Goal: Task Accomplishment & Management: Complete application form

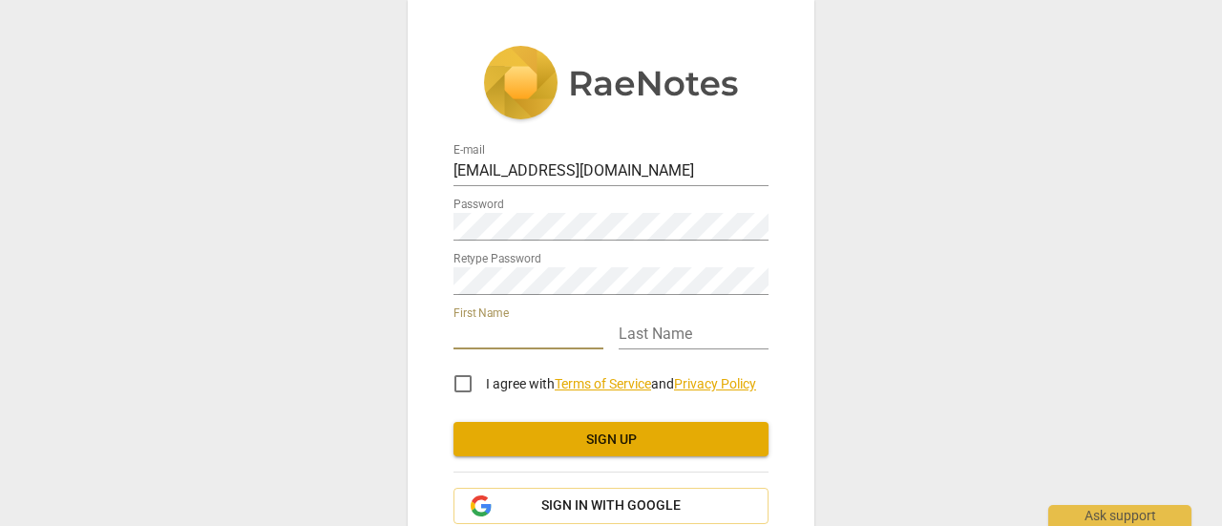
click at [505, 329] on input "text" at bounding box center [529, 336] width 150 height 28
type input "[PERSON_NAME]"
click at [656, 337] on input "text" at bounding box center [694, 336] width 150 height 28
type input "DeVilbiss"
click at [460, 381] on input "I agree with Terms of Service and Privacy Policy" at bounding box center [463, 384] width 46 height 46
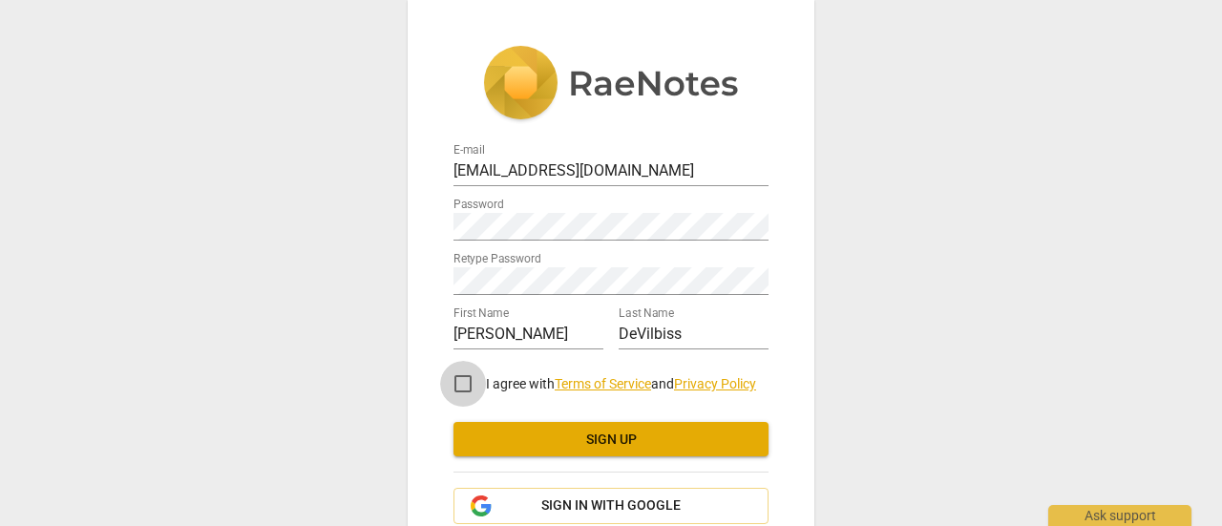
checkbox input "true"
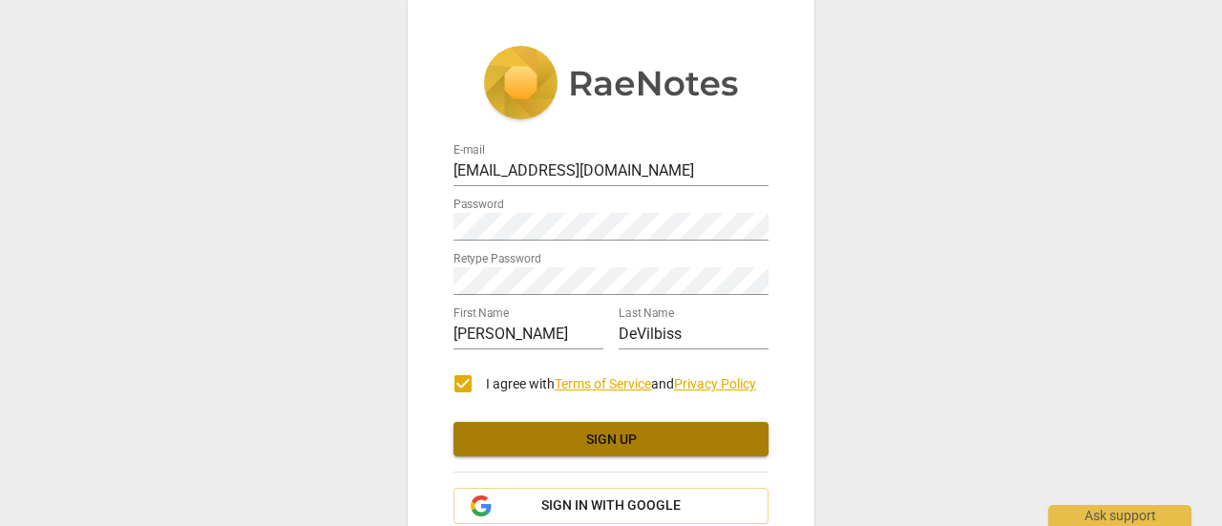
click at [623, 437] on span "Sign up" at bounding box center [611, 440] width 285 height 19
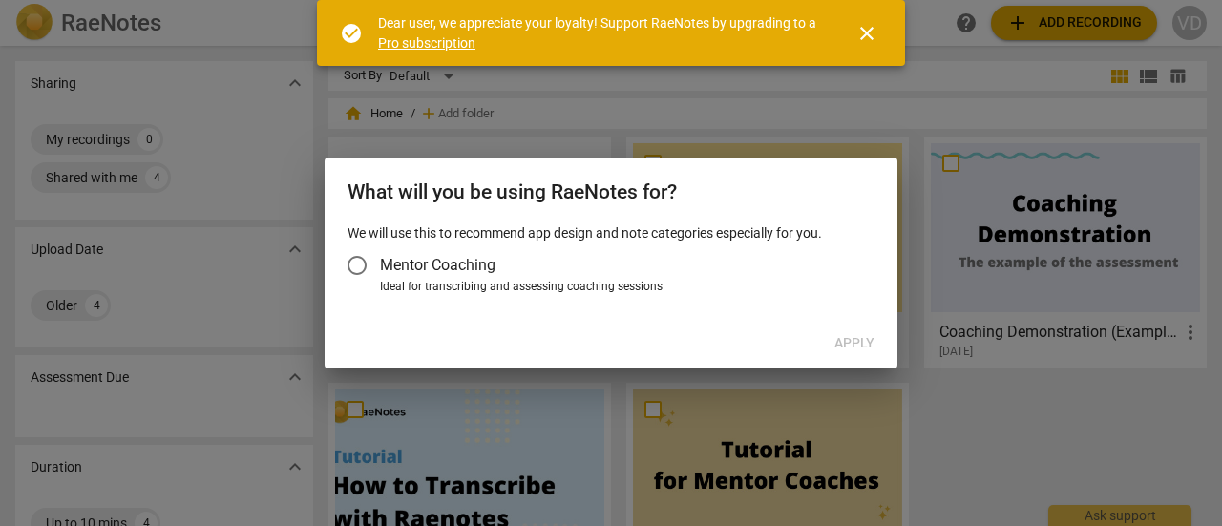
click at [360, 260] on input "Mentor Coaching" at bounding box center [357, 266] width 46 height 46
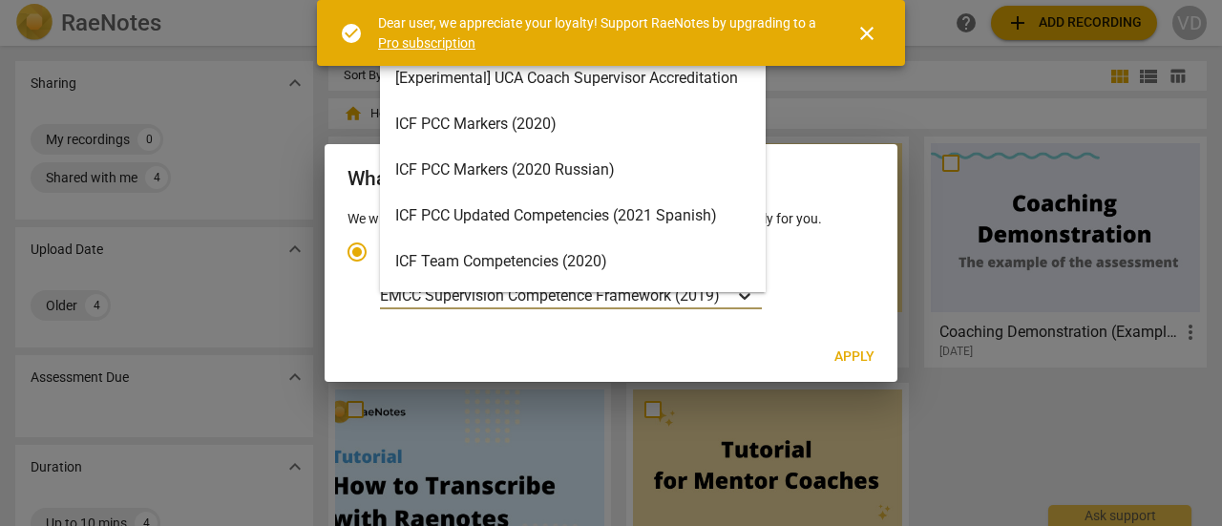
click at [749, 294] on icon "Account type" at bounding box center [744, 295] width 19 height 19
click at [0, 0] on input "Ideal for transcribing and assessing coaching sessions 16 results available. Us…" at bounding box center [0, 0] width 0 height 0
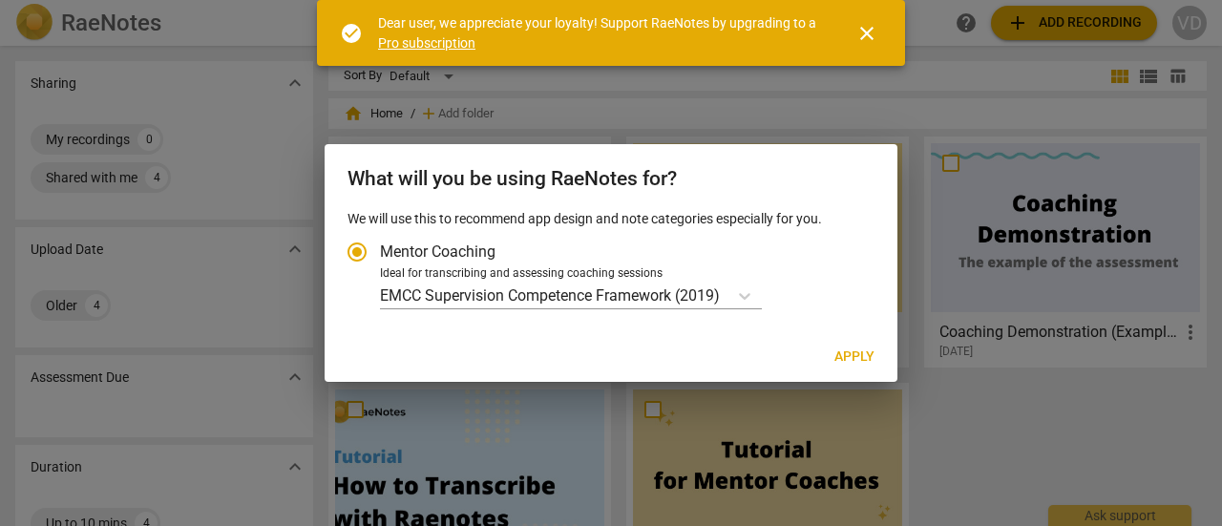
click at [877, 32] on span "close" at bounding box center [867, 33] width 23 height 23
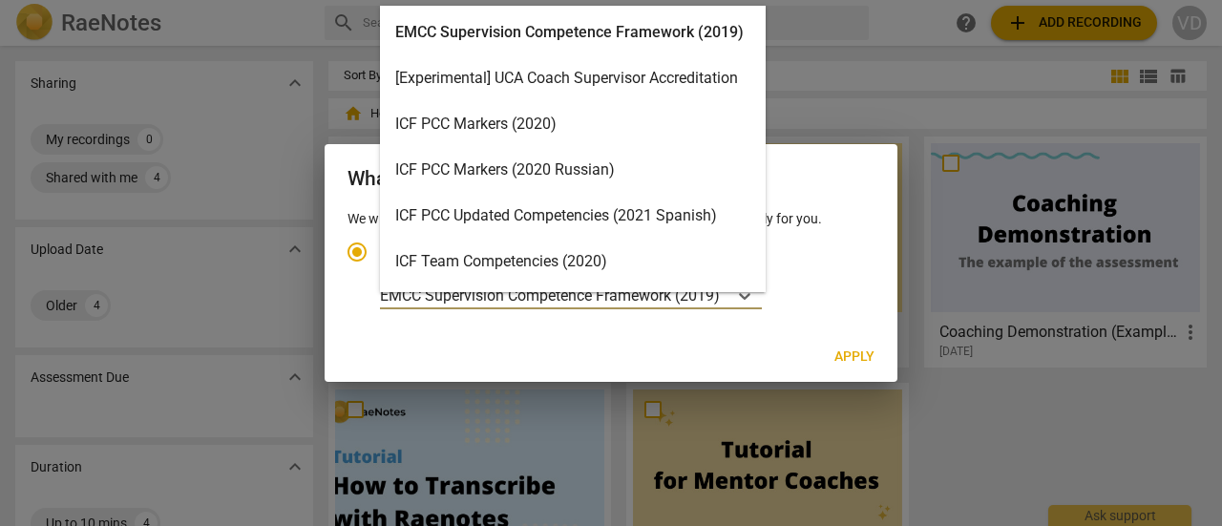
click at [641, 0] on body "RaeNotes search help add Add recording VD Sharing expand_more My recordings 0 S…" at bounding box center [611, 0] width 1222 height 0
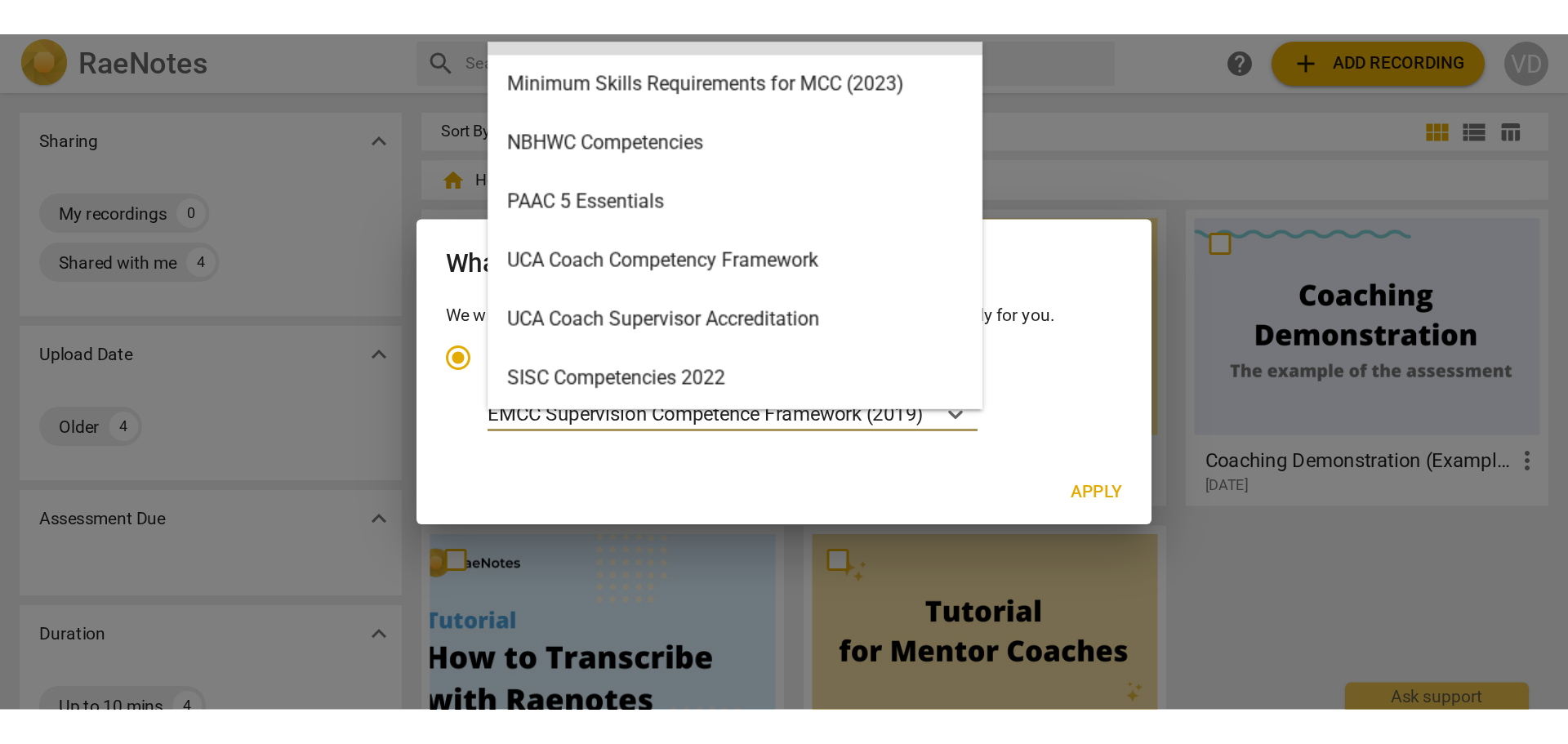
scroll to position [389, 0]
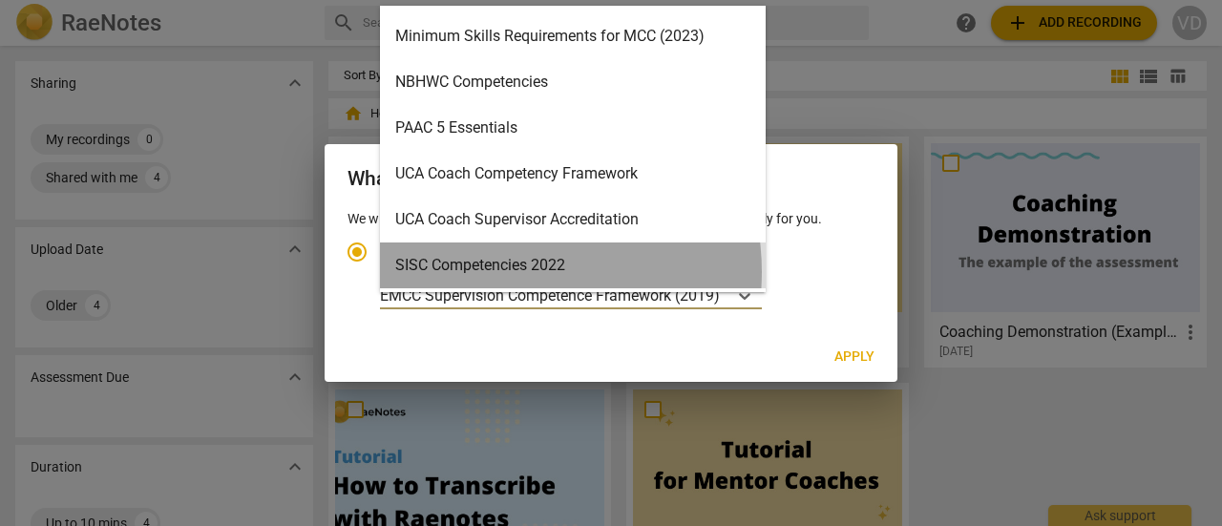
click at [501, 268] on div "SISC Competencies 2022" at bounding box center [573, 266] width 386 height 46
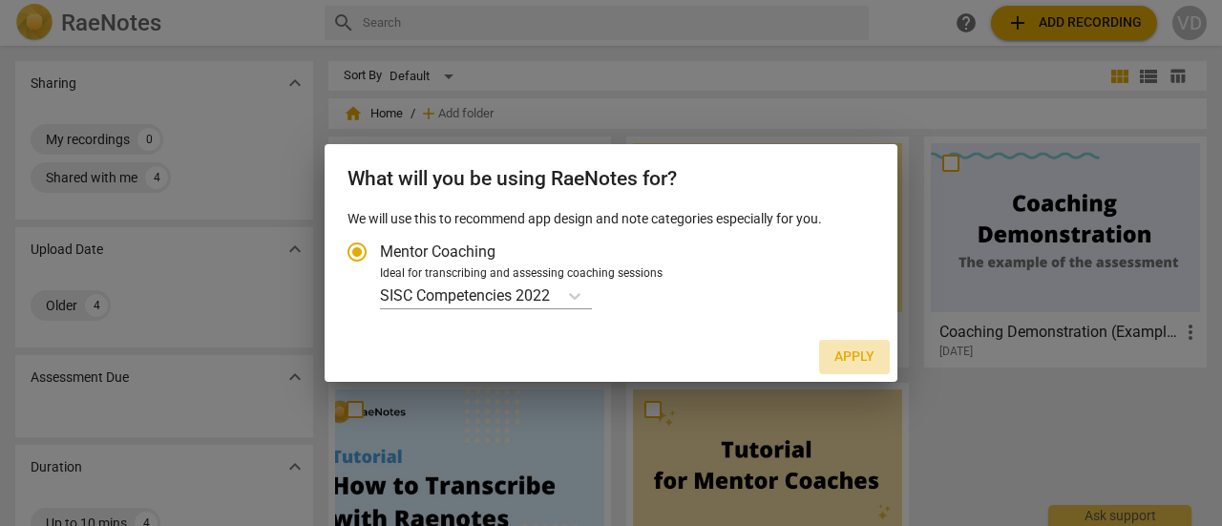
click at [848, 354] on span "Apply" at bounding box center [855, 357] width 40 height 19
radio input "false"
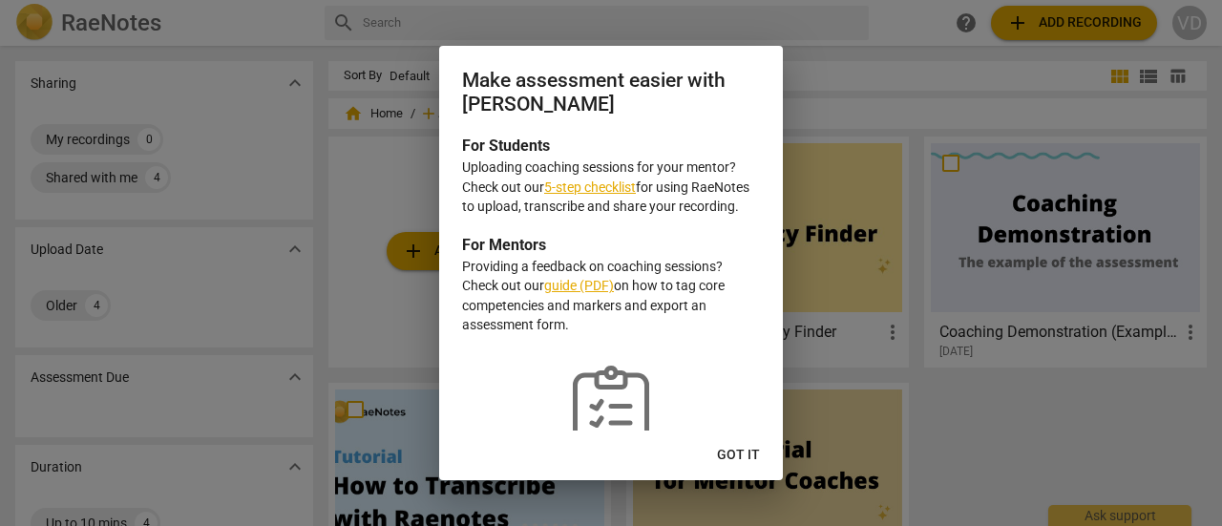
click at [597, 196] on p "Uploading coaching sessions for your mentor? Check out our 5-step checklist for…" at bounding box center [611, 187] width 298 height 59
click at [594, 180] on link "5-step checklist" at bounding box center [590, 187] width 92 height 15
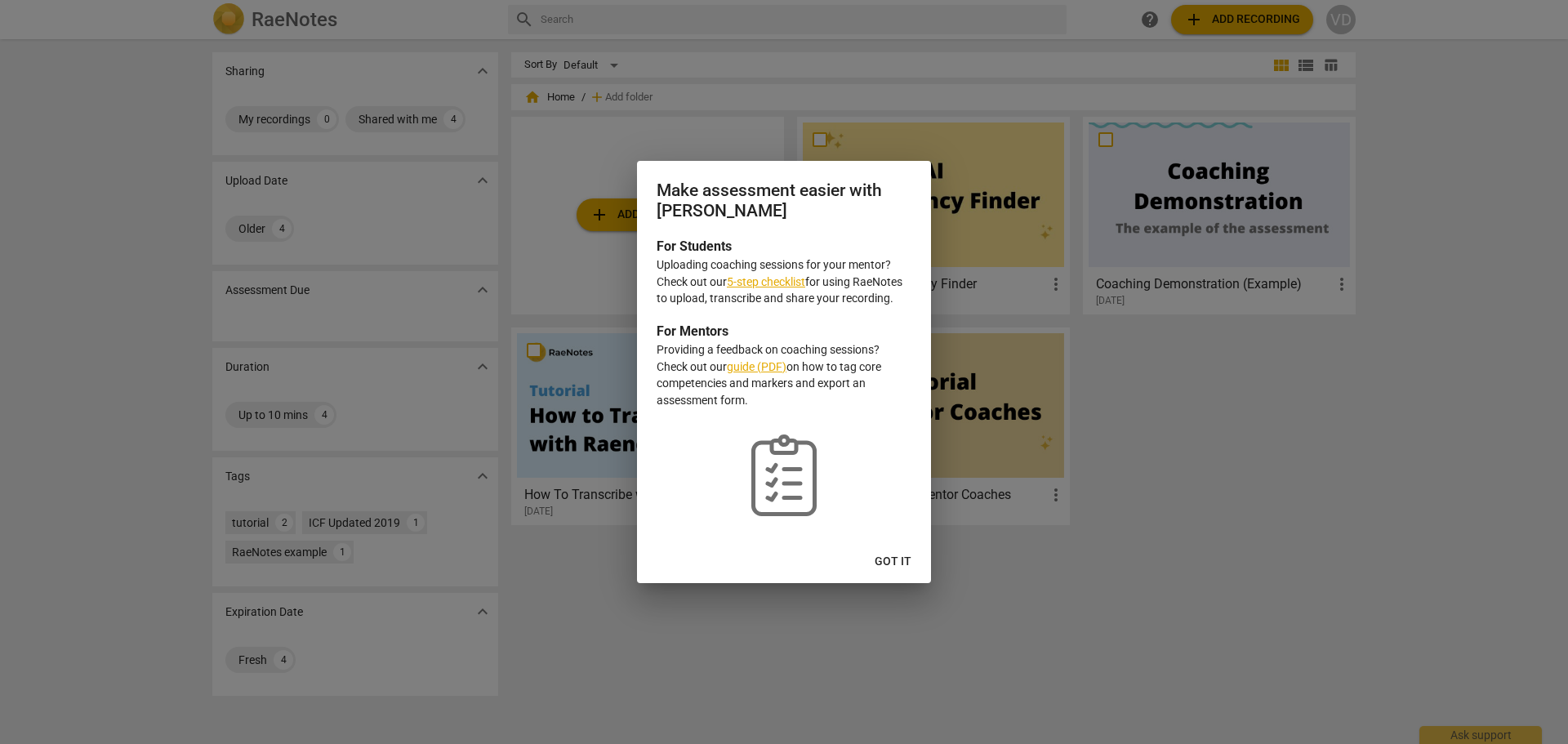
click at [894, 449] on span "Got it" at bounding box center [893, 561] width 37 height 16
